Goal: Transaction & Acquisition: Purchase product/service

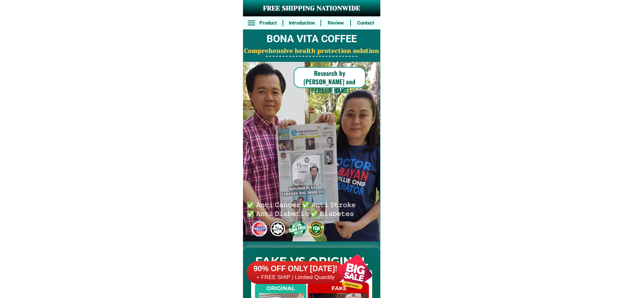
click at [343, 280] on div at bounding box center [354, 271] width 51 height 51
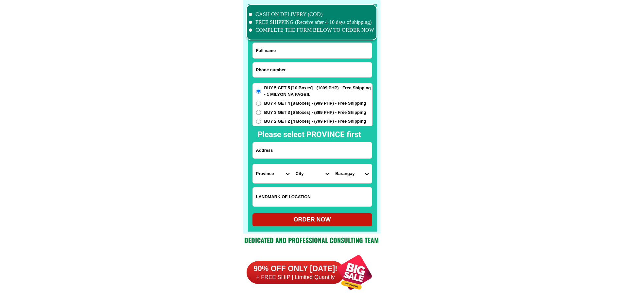
scroll to position [5080, 0]
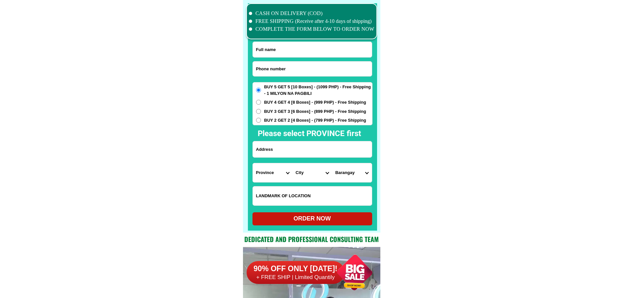
click at [305, 69] on input "Input phone_number" at bounding box center [312, 68] width 119 height 15
paste input "0907 272 98275"
click at [275, 65] on input "0907 272 98275" at bounding box center [312, 68] width 119 height 15
click at [267, 67] on input "0907 27298275" at bounding box center [312, 68] width 119 height 15
type input "090727298275"
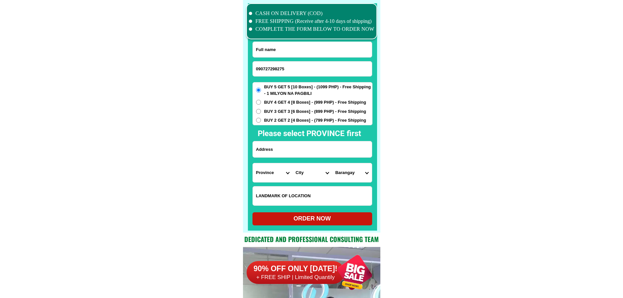
click at [297, 48] on input "Input full_name" at bounding box center [312, 49] width 119 height 15
paste input "[PERSON_NAME]"
type input "[PERSON_NAME]"
drag, startPoint x: 283, startPoint y: 146, endPoint x: 299, endPoint y: 147, distance: 15.4
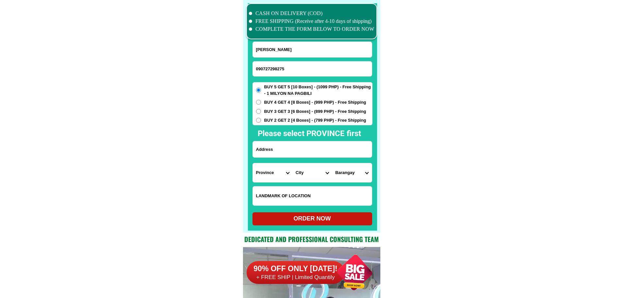
click at [283, 146] on input "Input address" at bounding box center [312, 149] width 119 height 16
paste input "#[STREET_ADDRESS]"
type input "#[STREET_ADDRESS]"
click at [296, 199] on input "Input LANDMARKOFLOCATION" at bounding box center [312, 195] width 119 height 19
paste input "Infront of [GEOGRAPHIC_DATA] [GEOGRAPHIC_DATA]-"
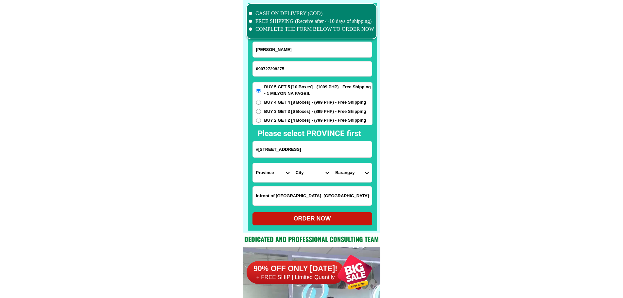
type input "Infront of [GEOGRAPHIC_DATA] [GEOGRAPHIC_DATA]-"
click at [267, 175] on select "Province [GEOGRAPHIC_DATA] [GEOGRAPHIC_DATA][PERSON_NAME][GEOGRAPHIC_DATA][GEOG…" at bounding box center [273, 172] width 40 height 19
select select "63_151"
click at [307, 166] on select "City [PERSON_NAME] [PERSON_NAME][GEOGRAPHIC_DATA][GEOGRAPHIC_DATA]-[GEOGRAPHIC_…" at bounding box center [312, 172] width 40 height 19
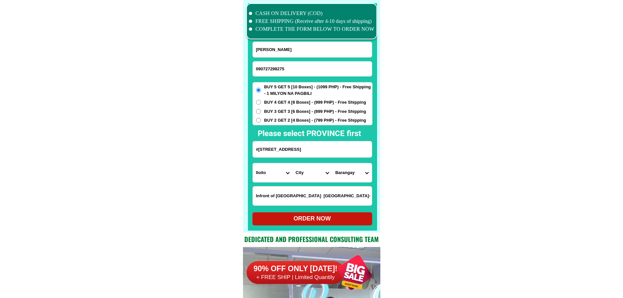
select select "63_1511098"
click at [352, 175] on select "Barangay Abangay Agsalanan Agtatacay [PERSON_NAME] Caguyuman Calicuang Camambug…" at bounding box center [352, 172] width 40 height 19
select select "63_151109839429"
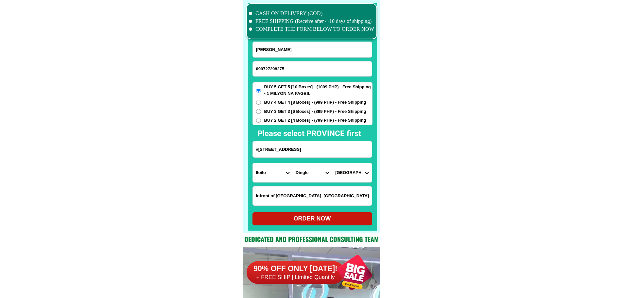
click at [306, 102] on span "BUY 4 GET 4 [8 Boxes] - (999 PHP) - Free Shipping" at bounding box center [315, 102] width 102 height 7
click at [261, 102] on input "BUY 4 GET 4 [8 Boxes] - (999 PHP) - Free Shipping" at bounding box center [258, 102] width 5 height 5
click at [325, 218] on div "ORDER NOW" at bounding box center [312, 218] width 120 height 9
radio input "true"
click at [286, 69] on input "090727298275" at bounding box center [312, 68] width 119 height 15
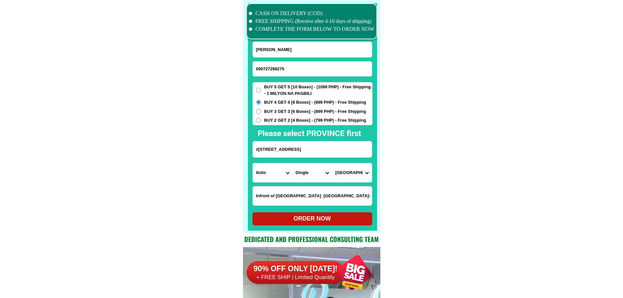
paste input "272 9827"
click at [275, 68] on input "0907 272 9827" at bounding box center [312, 68] width 119 height 15
click at [267, 70] on input "0907 2729827" at bounding box center [312, 68] width 119 height 15
type input "09072729827"
click at [325, 219] on div "ORDER NOW" at bounding box center [312, 218] width 120 height 9
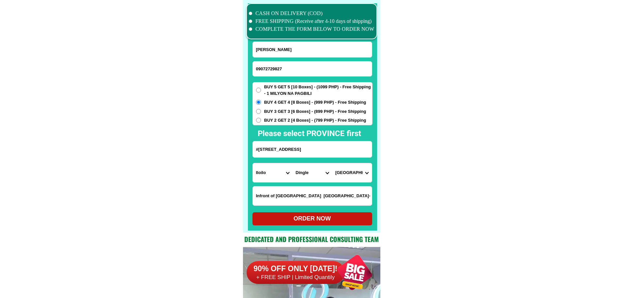
radio input "true"
